Goal: Information Seeking & Learning: Learn about a topic

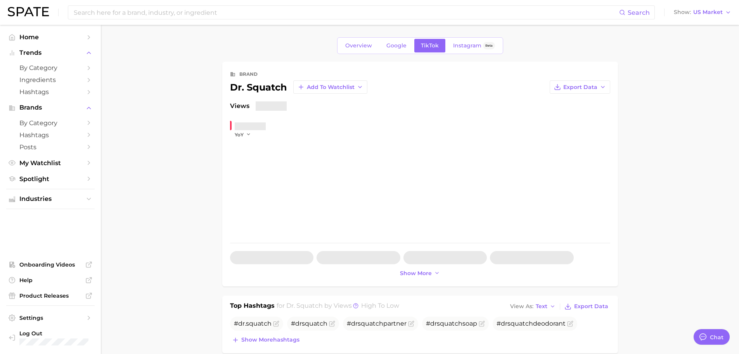
type textarea "x"
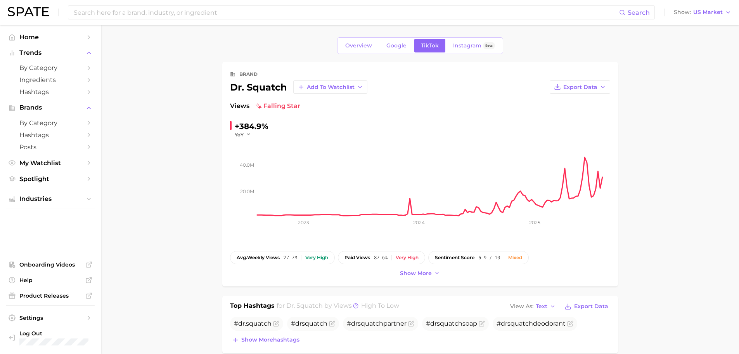
drag, startPoint x: 659, startPoint y: 141, endPoint x: 663, endPoint y: 142, distance: 4.9
click at [46, 335] on span "Log Out" at bounding box center [53, 333] width 69 height 7
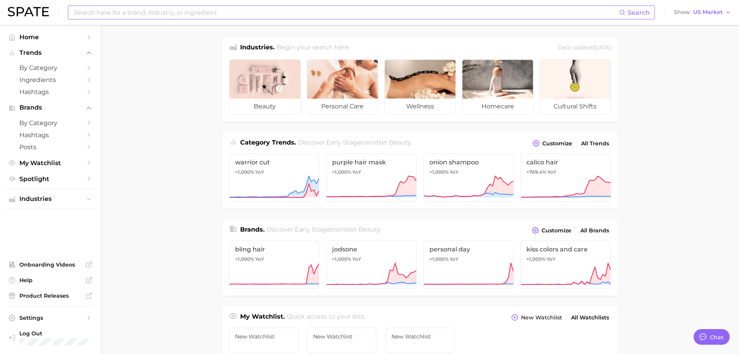
click at [251, 11] on input at bounding box center [346, 12] width 547 height 13
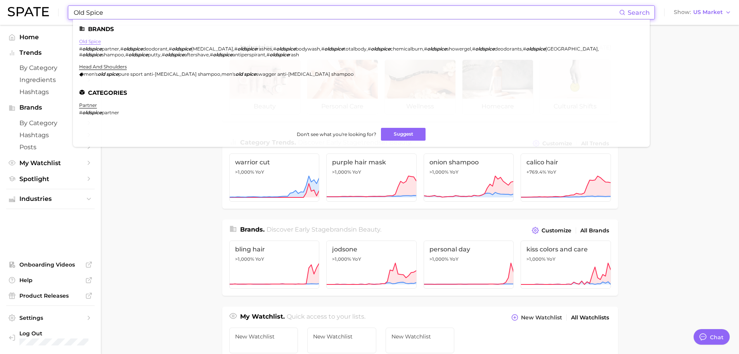
type input "Old Spice"
click at [94, 41] on link "old spice" at bounding box center [90, 41] width 22 height 6
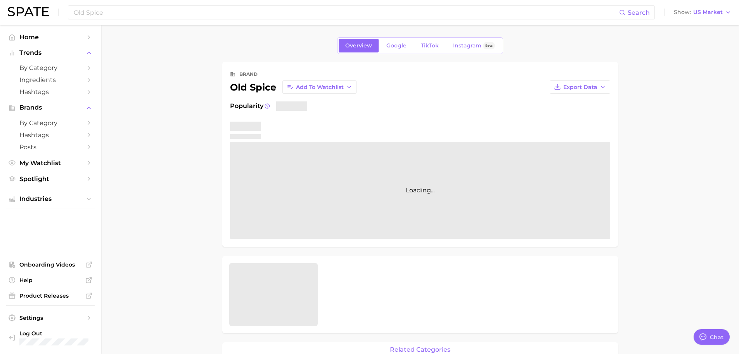
type textarea "x"
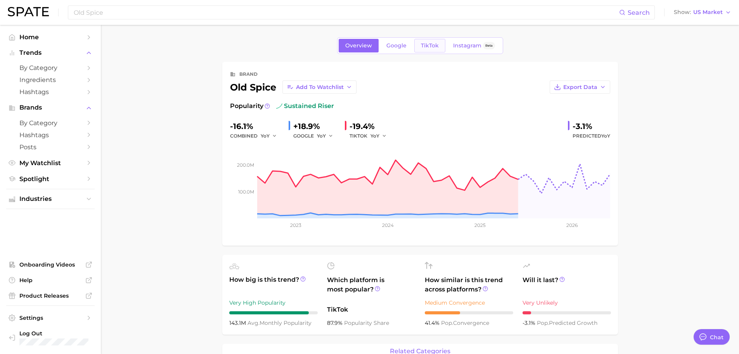
click at [436, 42] on span "TikTok" at bounding box center [430, 45] width 18 height 7
